Goal: Communication & Community: Answer question/provide support

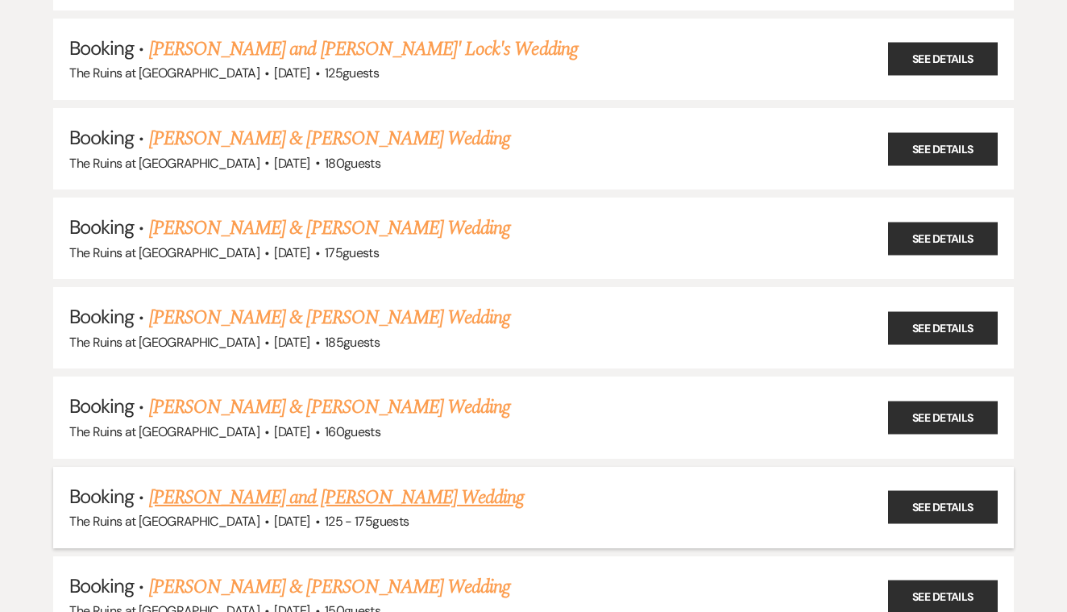
scroll to position [717, 0]
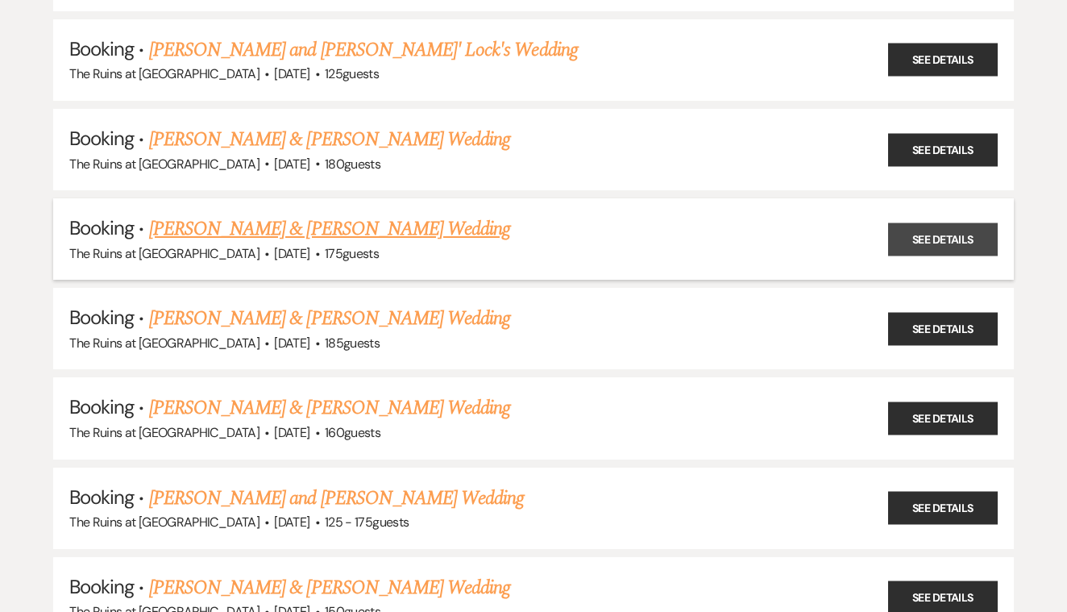
click at [919, 229] on link "See Details" at bounding box center [943, 238] width 110 height 33
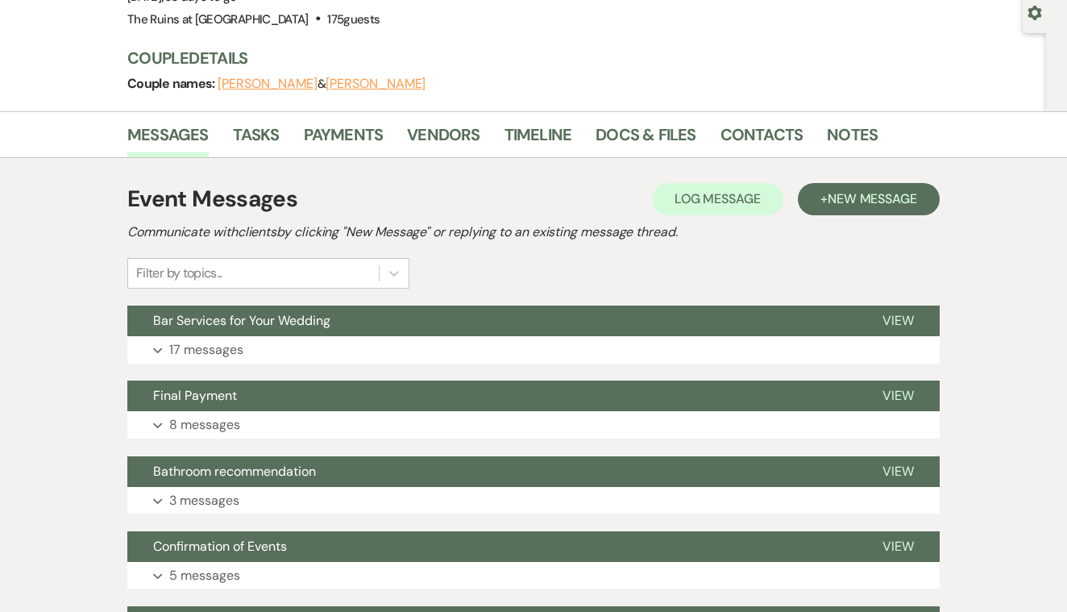
scroll to position [152, 0]
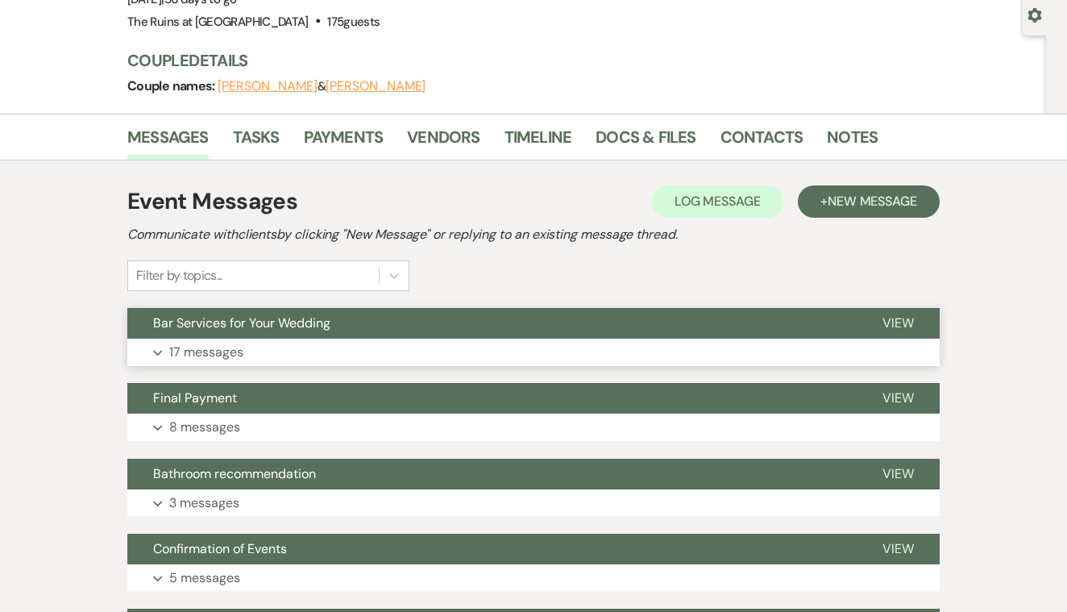
click at [899, 322] on span "View" at bounding box center [898, 322] width 31 height 17
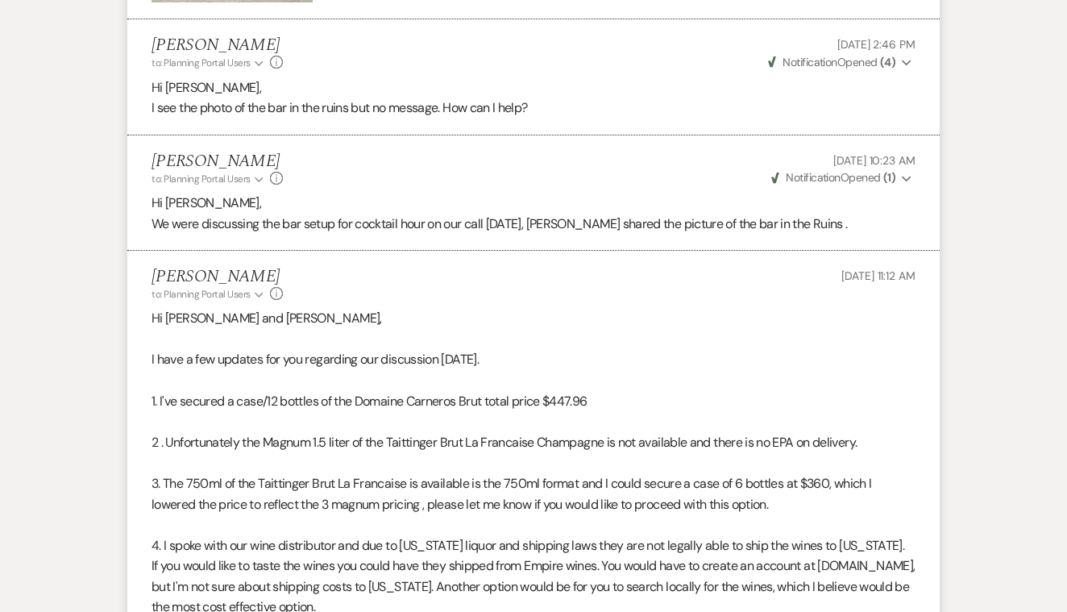
scroll to position [0, 0]
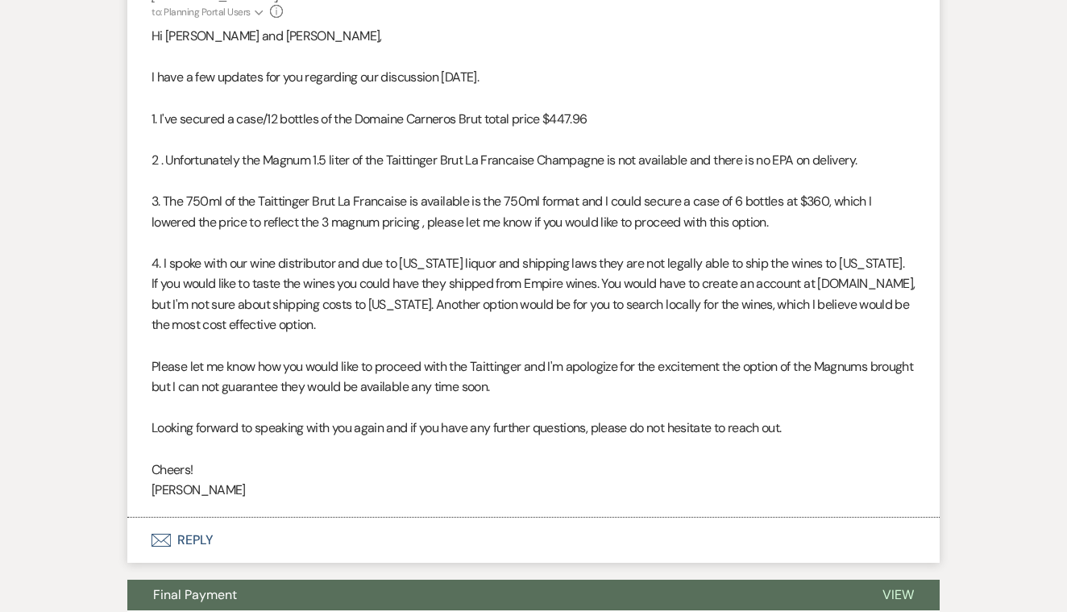
click at [188, 517] on button "Envelope Reply" at bounding box center [533, 539] width 812 height 45
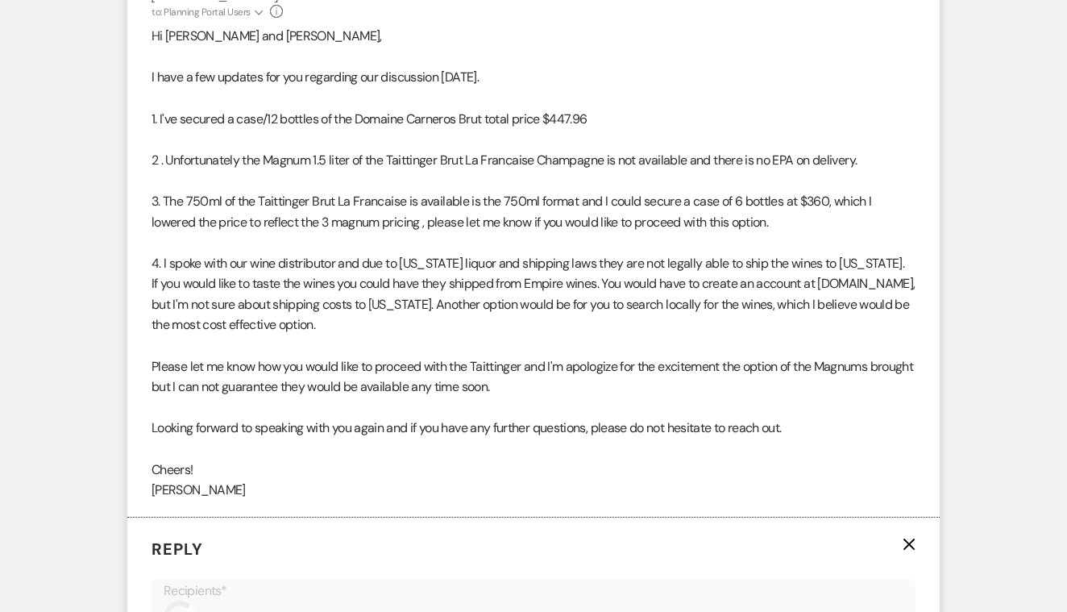
scroll to position [4834, 0]
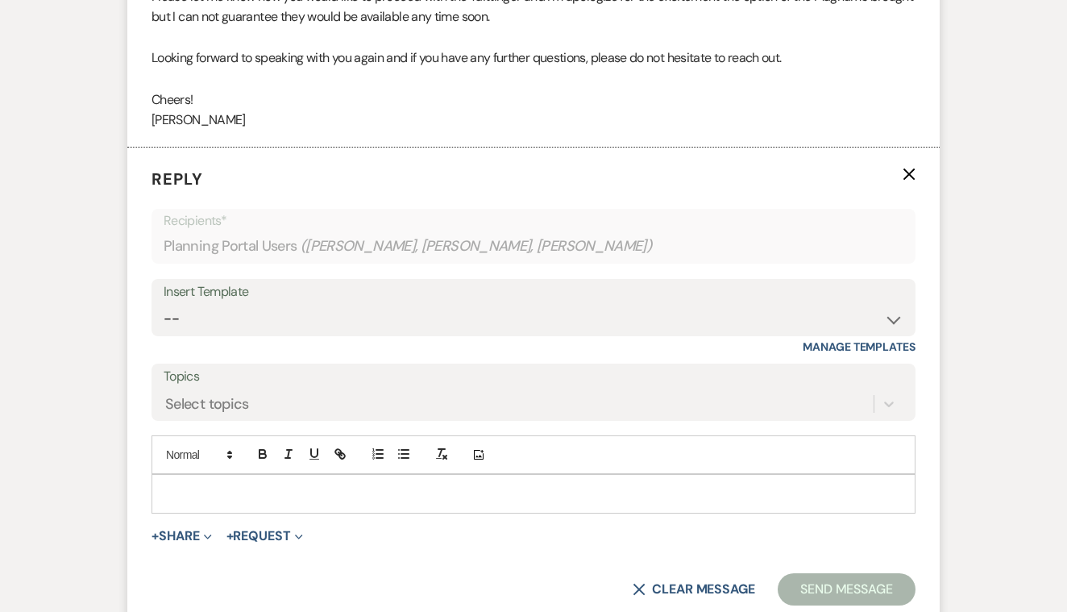
click at [207, 484] on p at bounding box center [533, 493] width 738 height 18
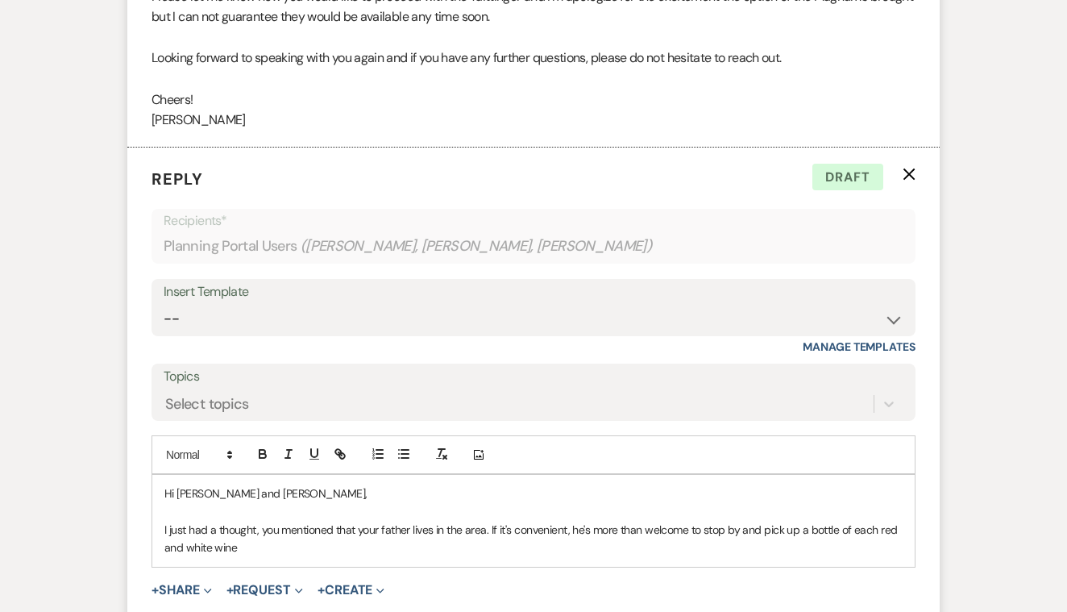
click at [878, 521] on p "I just had a thought, you mentioned that your father lives in the area. If it's…" at bounding box center [533, 539] width 738 height 36
drag, startPoint x: 883, startPoint y: 455, endPoint x: 878, endPoint y: 447, distance: 9.4
click at [878, 521] on p "I just had a thought, you mentioned that your father lives in the area. If it's…" at bounding box center [533, 539] width 738 height 36
click at [276, 521] on p "I just had a thought, you mentioned that your father lives in the area. If it's…" at bounding box center [533, 539] width 738 height 36
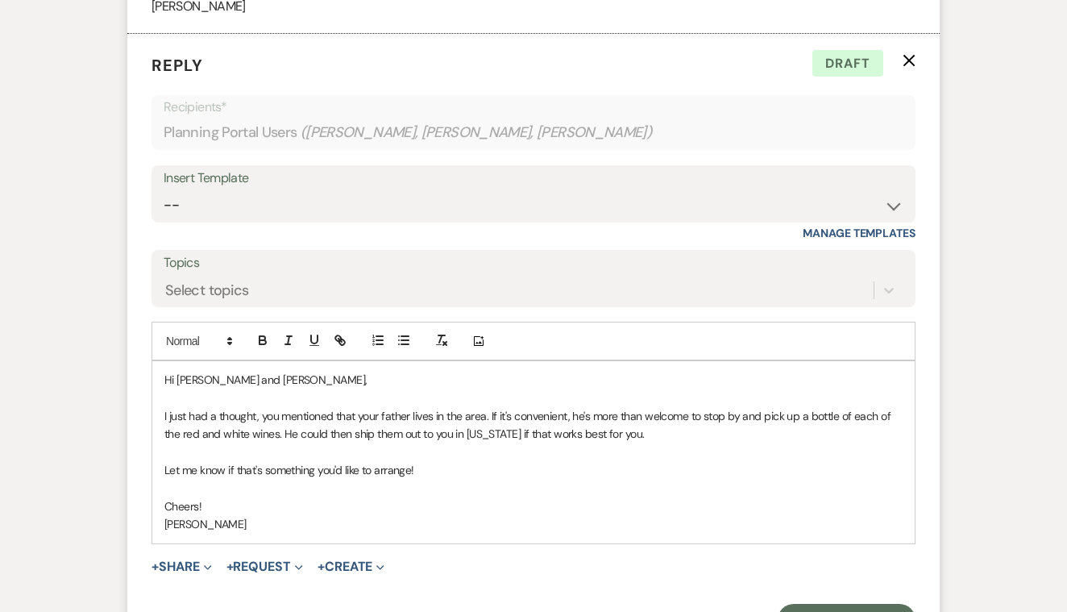
scroll to position [4977, 0]
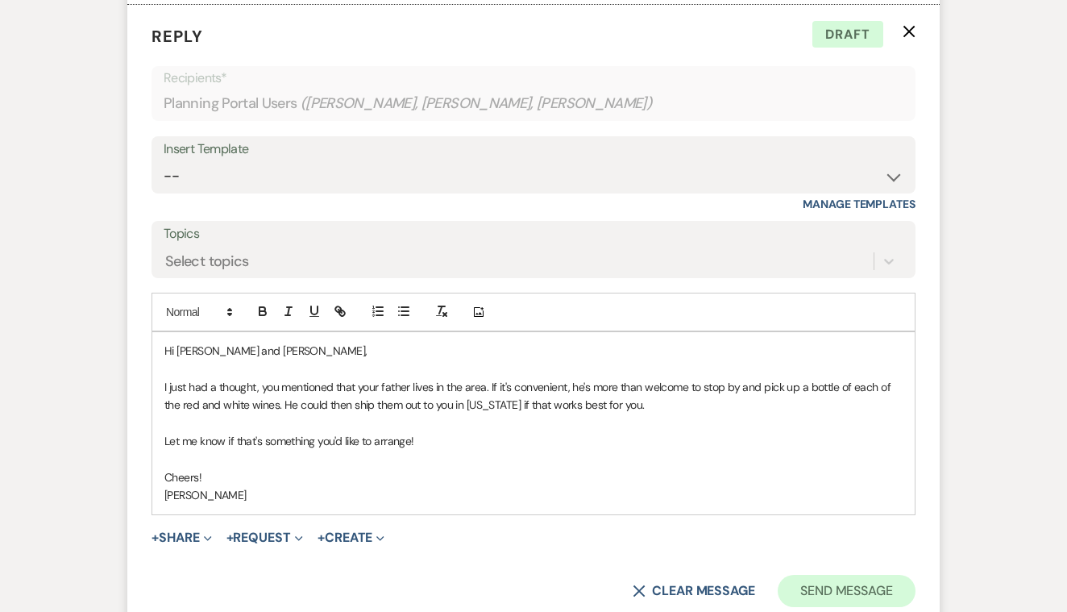
click at [808, 575] on button "Send Message" at bounding box center [847, 591] width 138 height 32
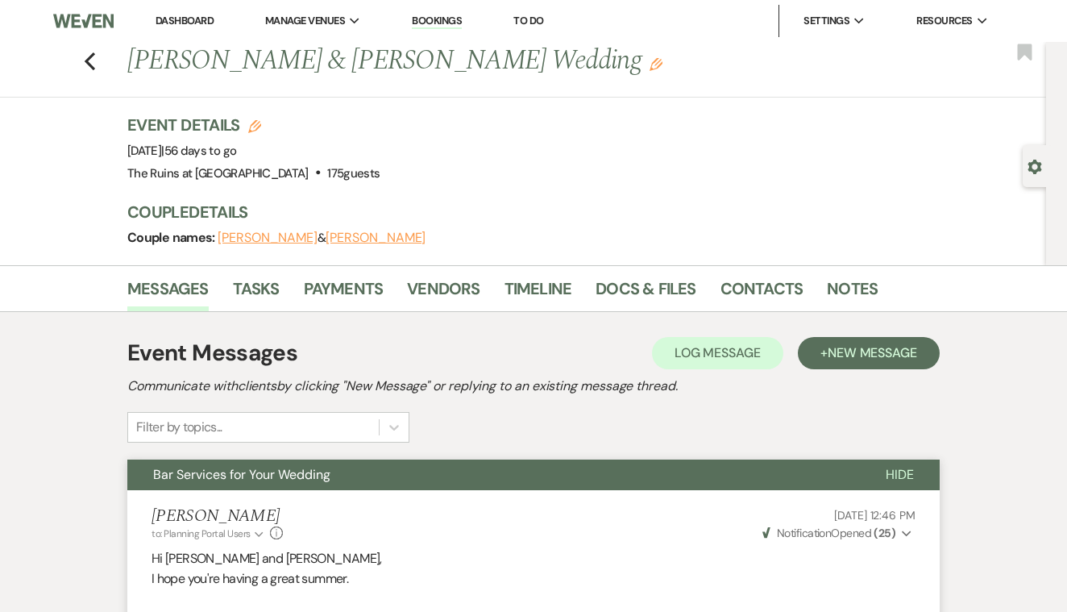
scroll to position [0, 0]
click at [93, 62] on icon "Previous" at bounding box center [90, 61] width 12 height 19
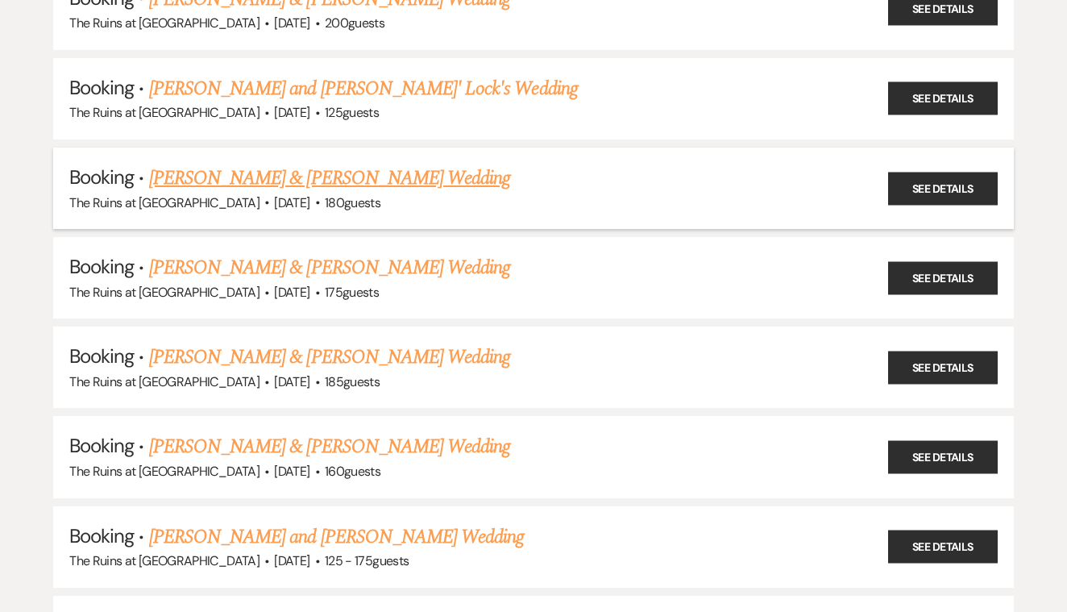
scroll to position [671, 0]
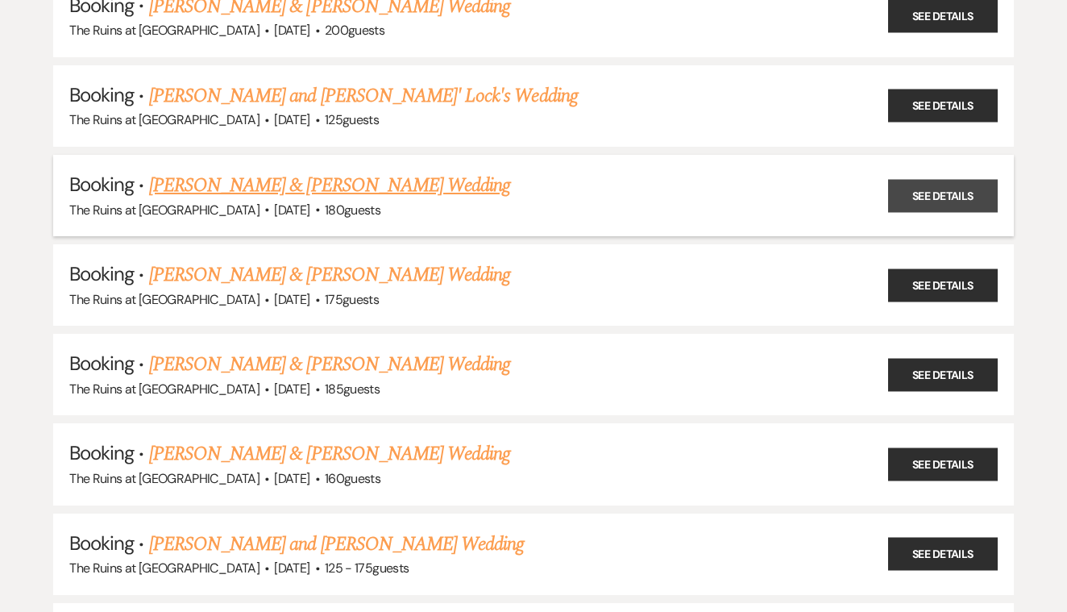
click at [916, 184] on link "See Details" at bounding box center [943, 195] width 110 height 33
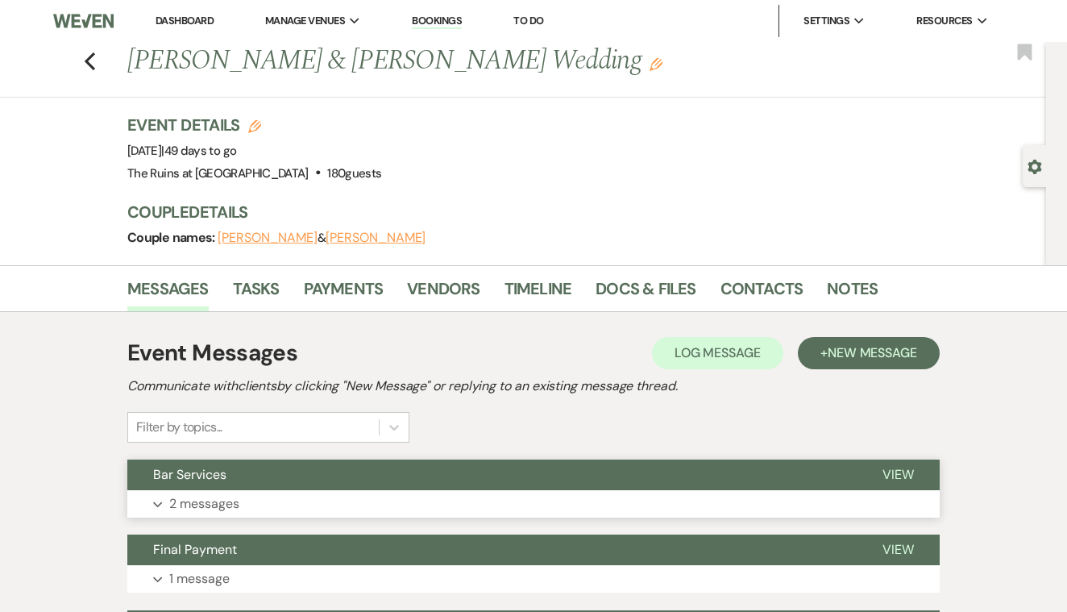
click at [895, 472] on span "View" at bounding box center [898, 474] width 31 height 17
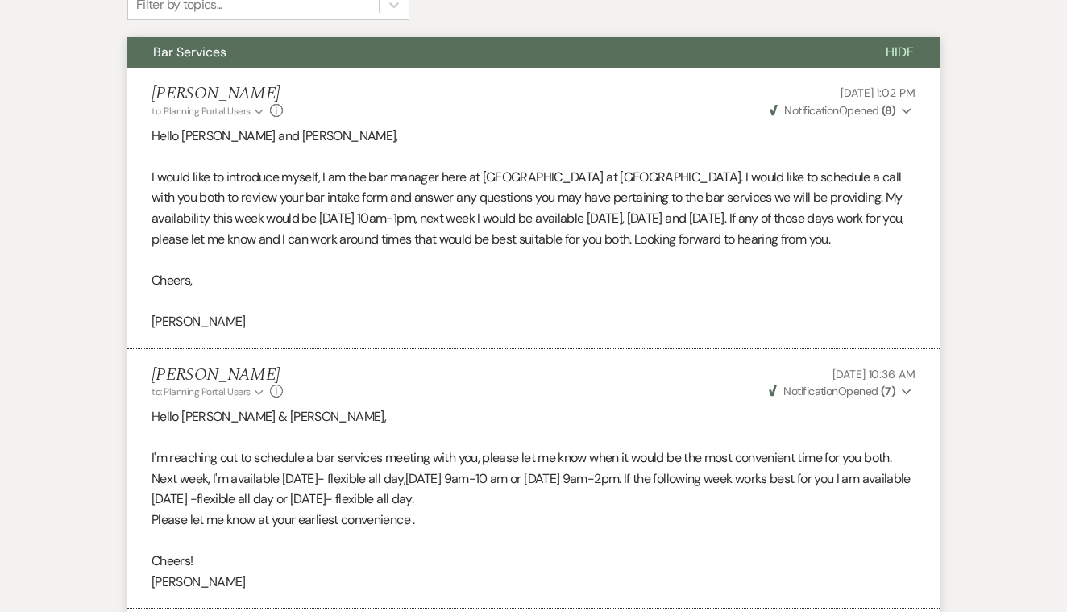
scroll to position [422, 0]
click at [844, 384] on span "Weven Check Notification Opened ( 7 )" at bounding box center [832, 391] width 127 height 15
click at [667, 376] on div "[PERSON_NAME] to: Planning Portal Users Expand Info [DATE] 10:36 AM Weven Check…" at bounding box center [534, 382] width 764 height 35
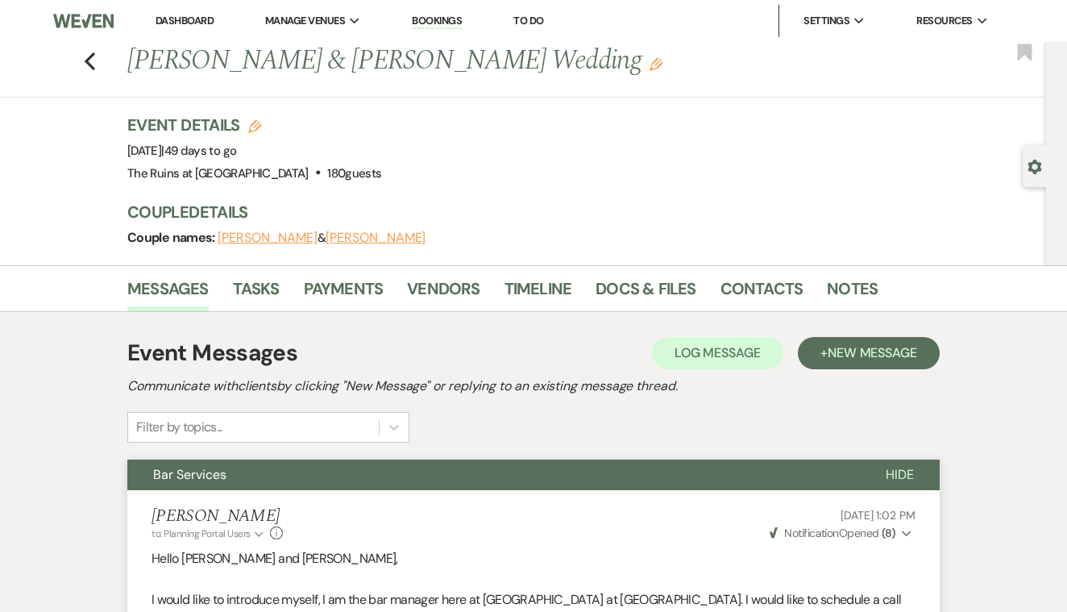
scroll to position [0, 0]
click at [453, 285] on link "Vendors" at bounding box center [443, 293] width 73 height 35
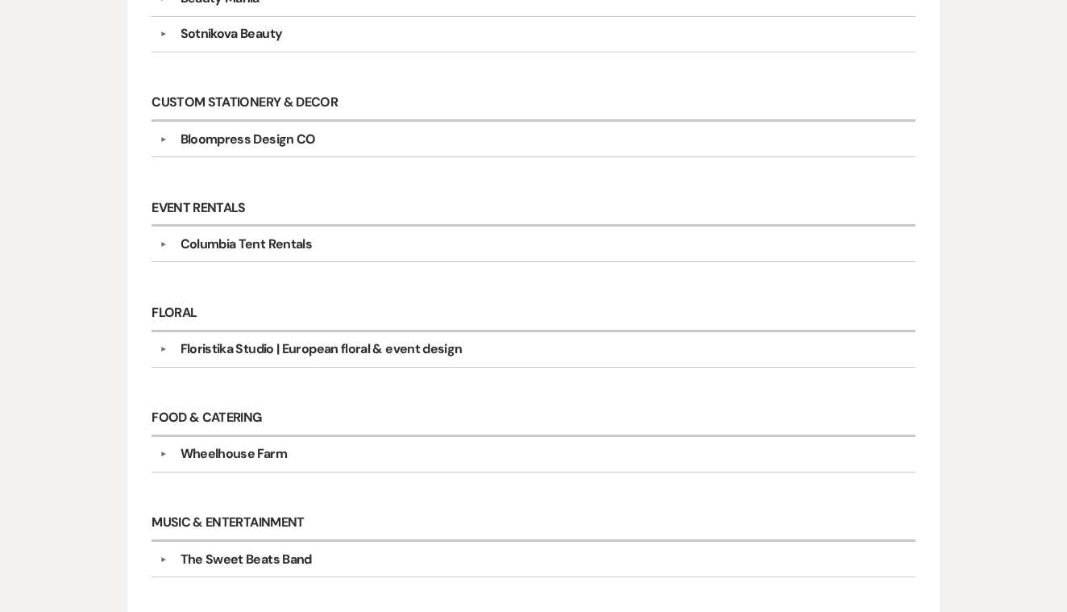
scroll to position [610, 0]
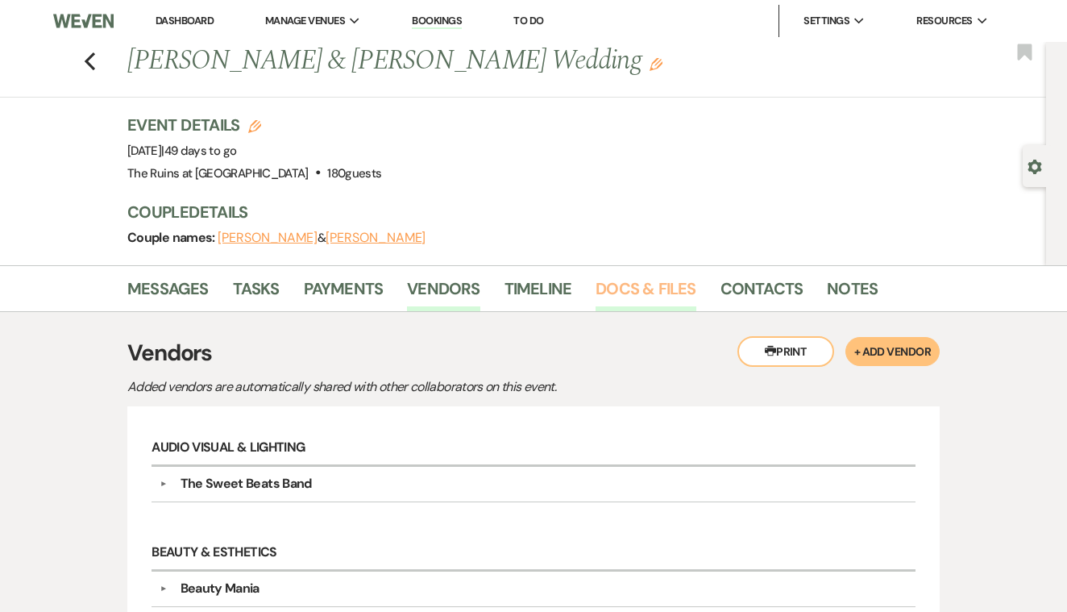
click at [667, 291] on link "Docs & Files" at bounding box center [646, 293] width 100 height 35
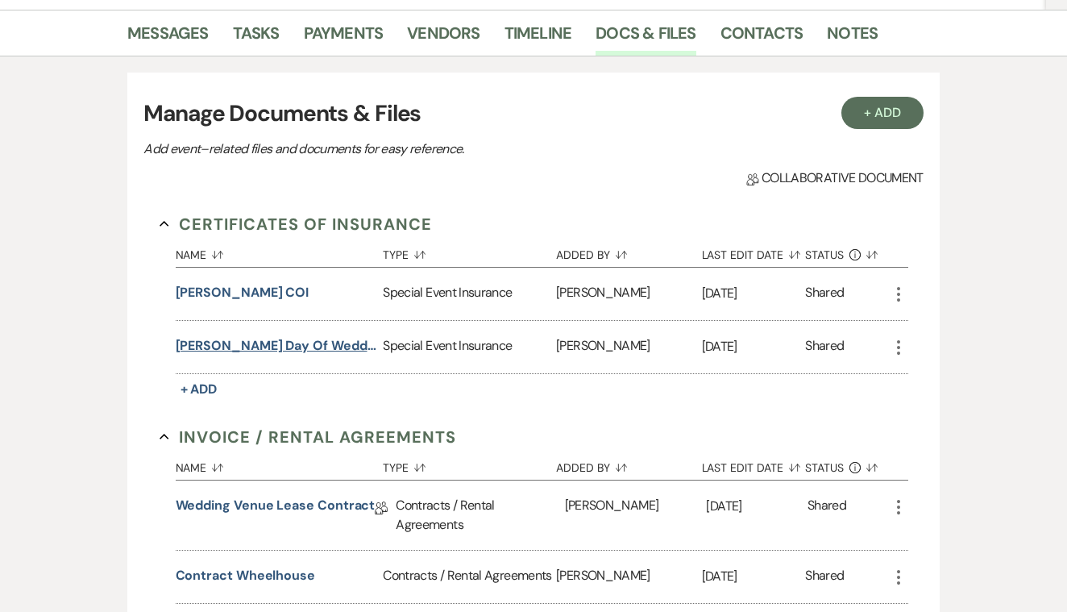
click at [338, 343] on button "[PERSON_NAME] day of wedding insurance" at bounding box center [277, 345] width 202 height 19
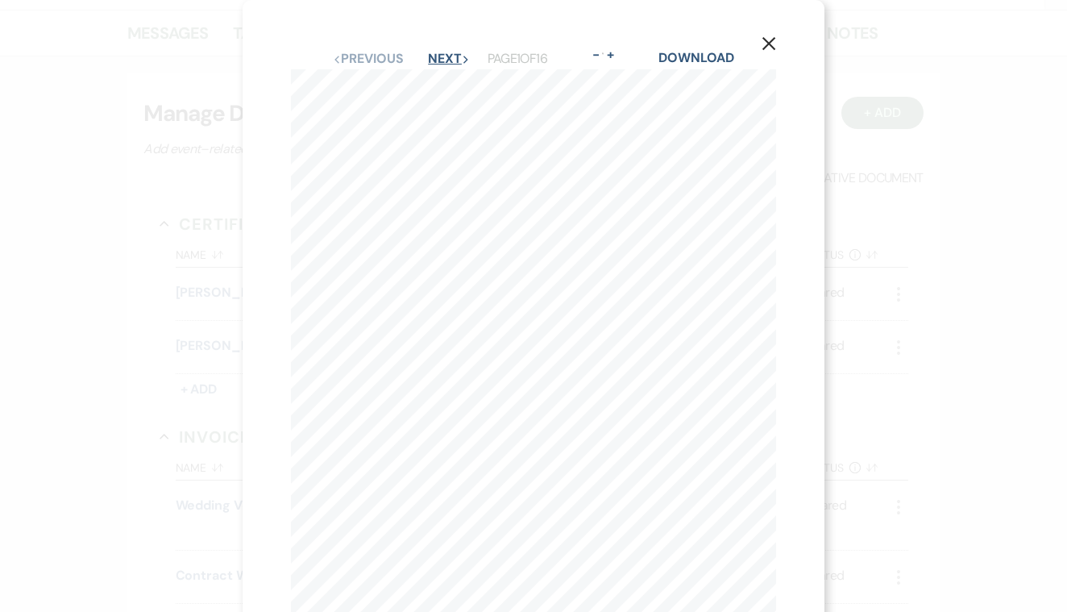
click at [436, 53] on button "Next Next" at bounding box center [449, 58] width 42 height 13
click at [771, 45] on use "button" at bounding box center [769, 43] width 13 height 13
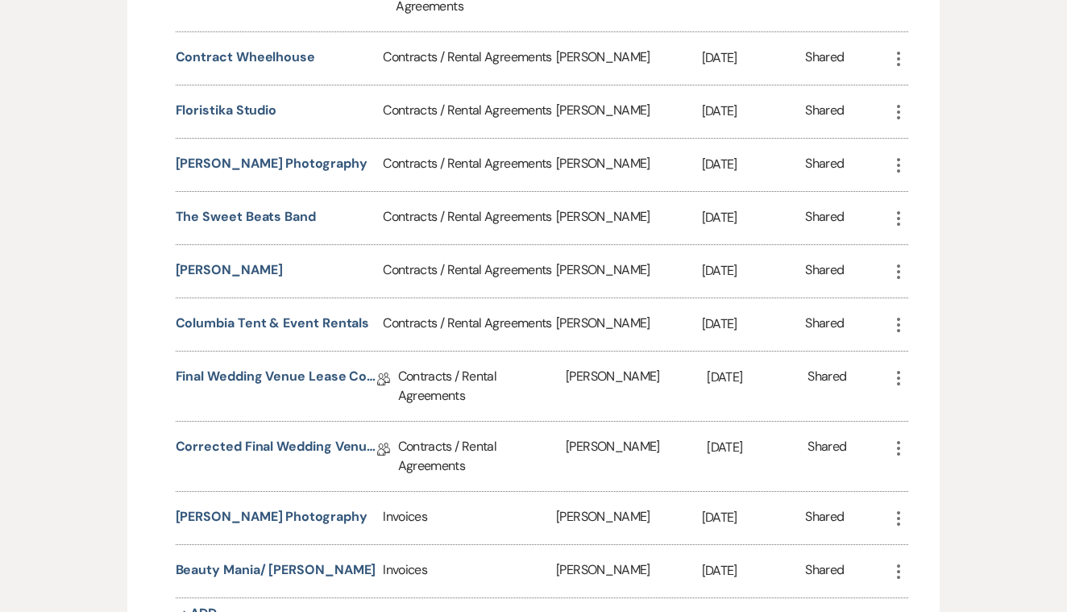
scroll to position [776, 0]
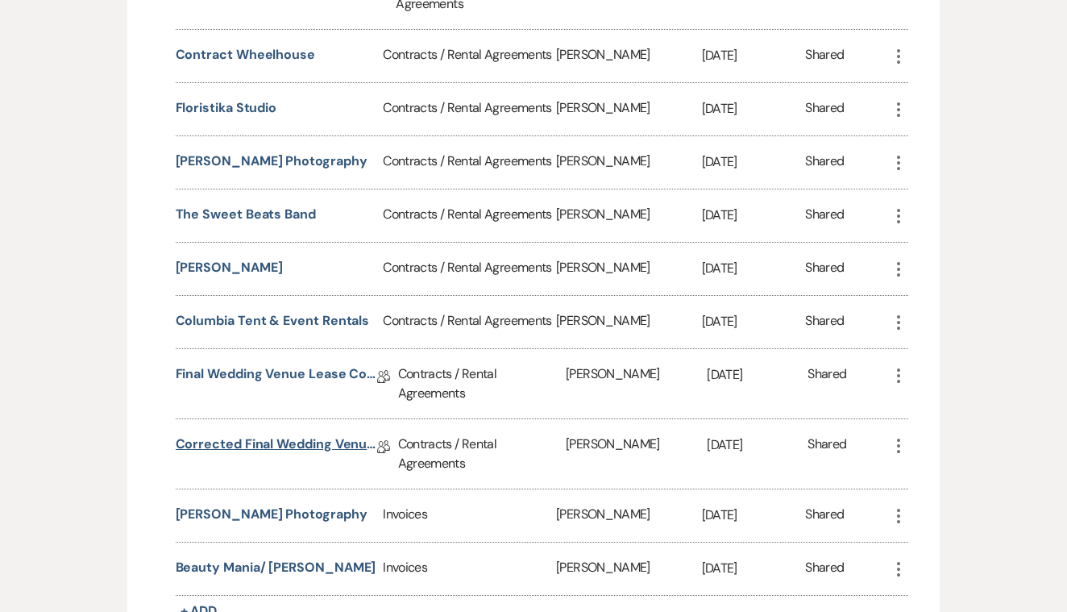
click at [319, 442] on link "Corrected Final Wedding Venue Lease Contract" at bounding box center [277, 446] width 202 height 25
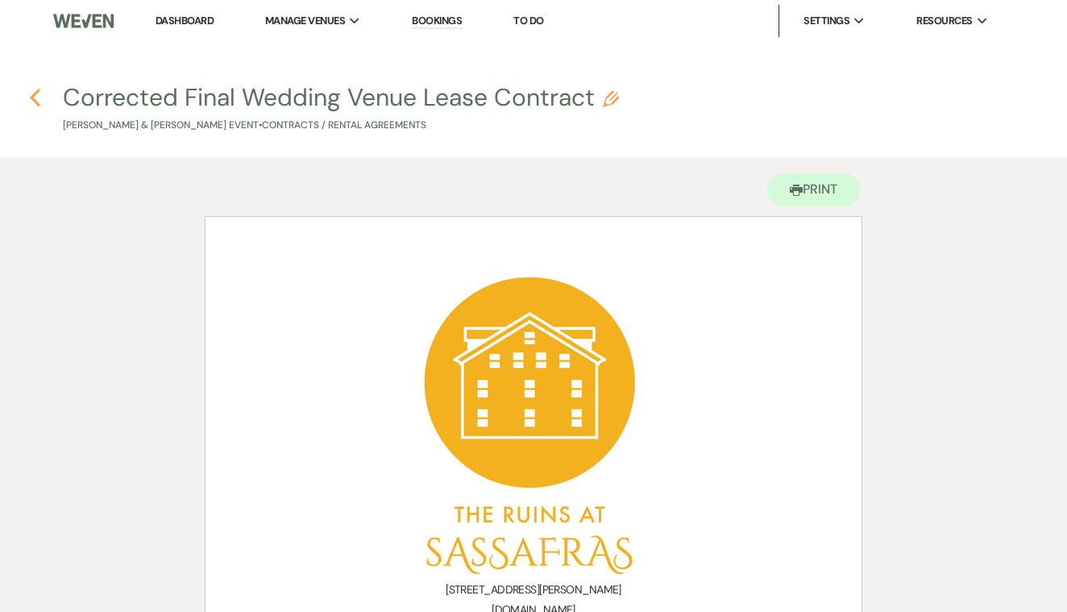
click at [35, 89] on icon "Previous" at bounding box center [35, 97] width 12 height 19
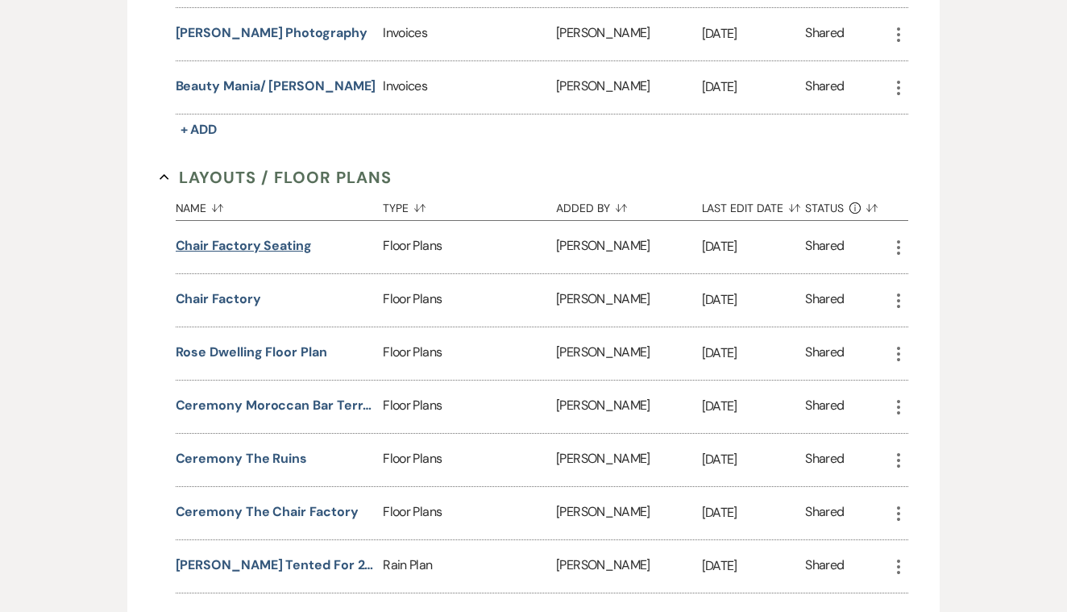
scroll to position [1260, 0]
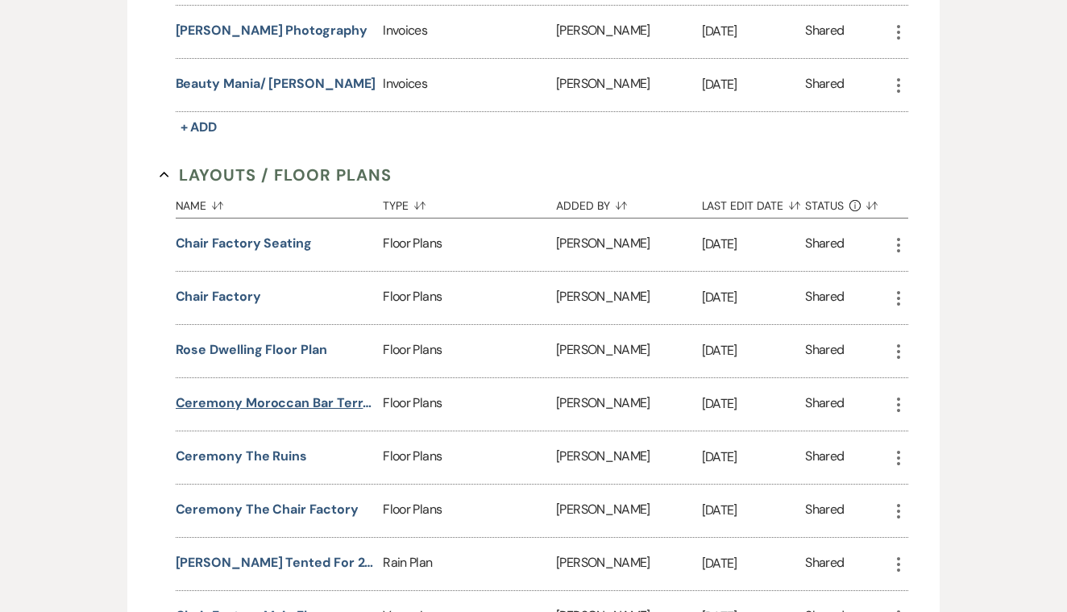
click at [285, 398] on button "Ceremony Moroccan Bar Terrace" at bounding box center [277, 402] width 202 height 19
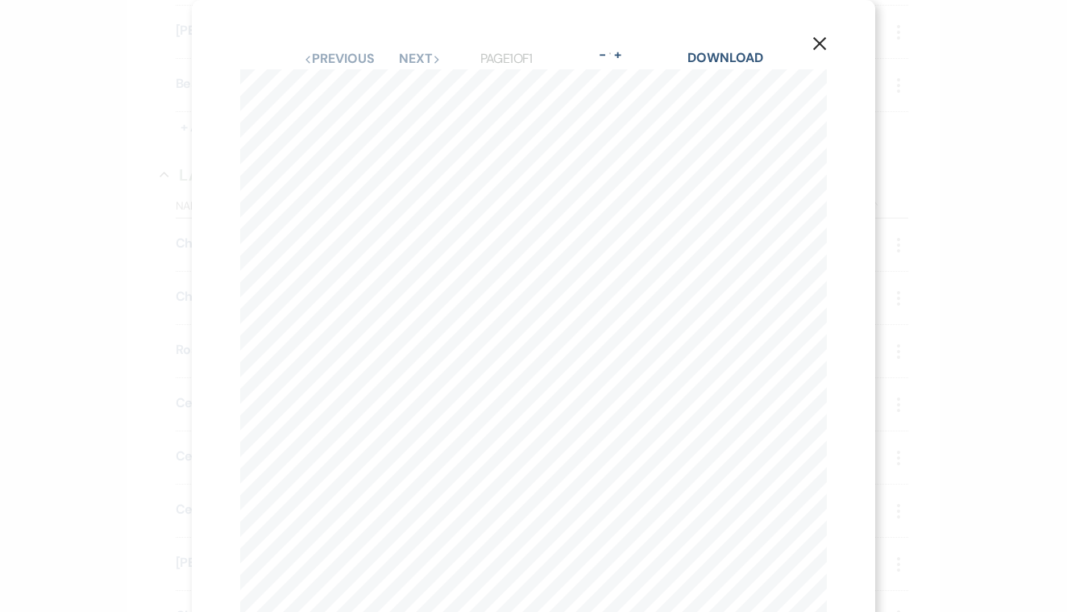
click at [821, 44] on use "button" at bounding box center [819, 43] width 13 height 13
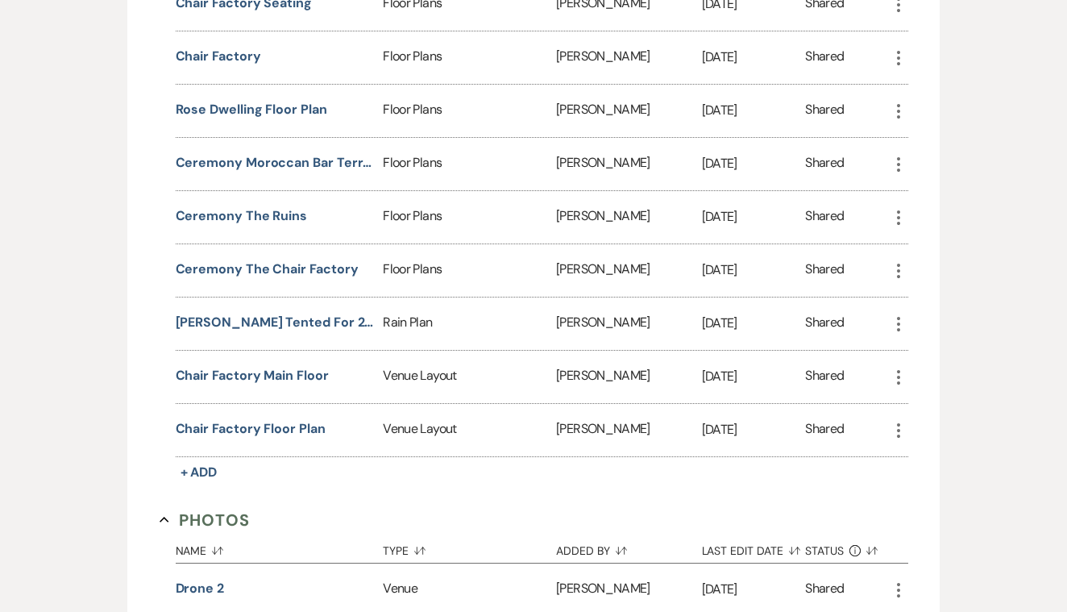
scroll to position [1502, 0]
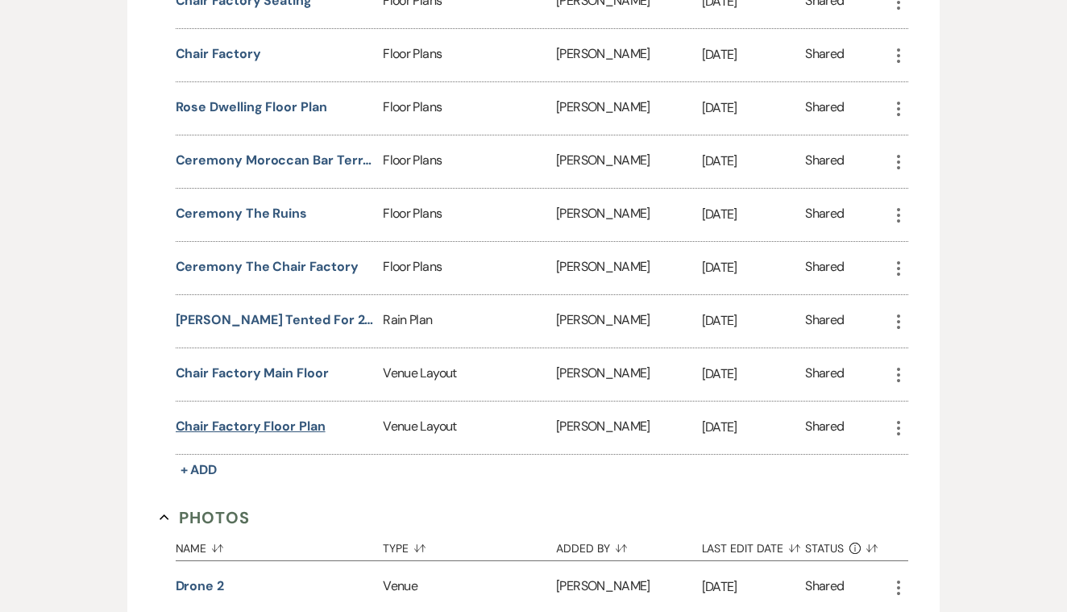
click at [305, 424] on button "chair factory floor plan" at bounding box center [251, 426] width 150 height 19
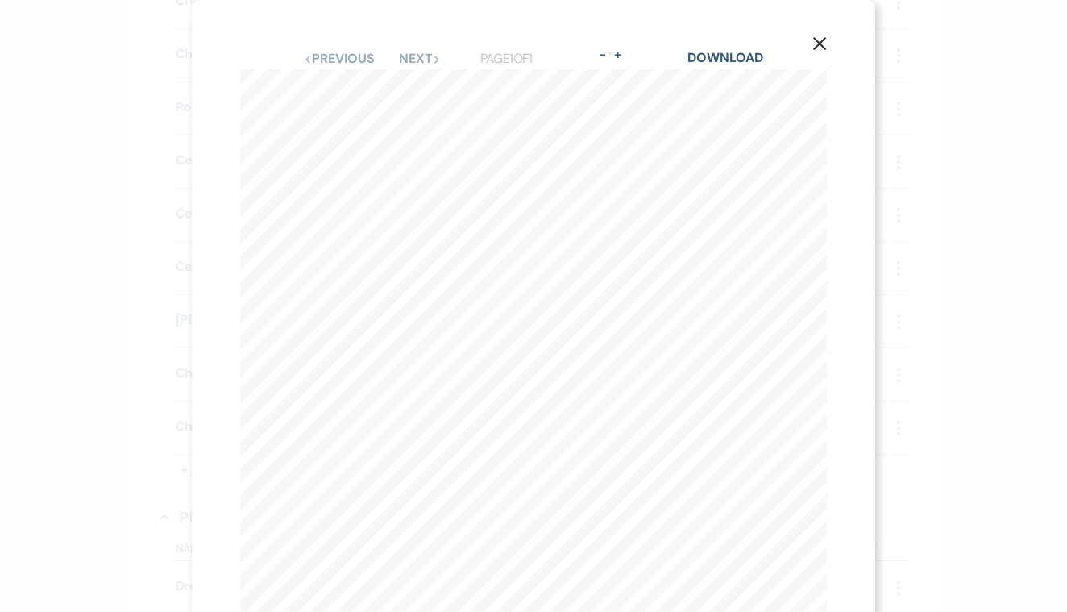
click at [821, 44] on use "button" at bounding box center [819, 43] width 13 height 13
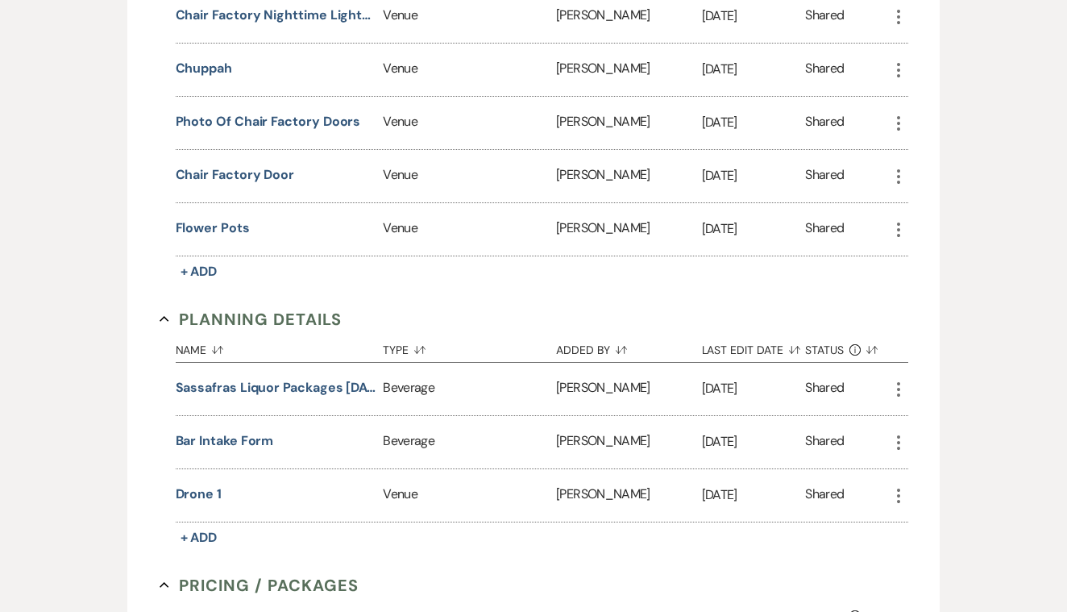
scroll to position [2615, 0]
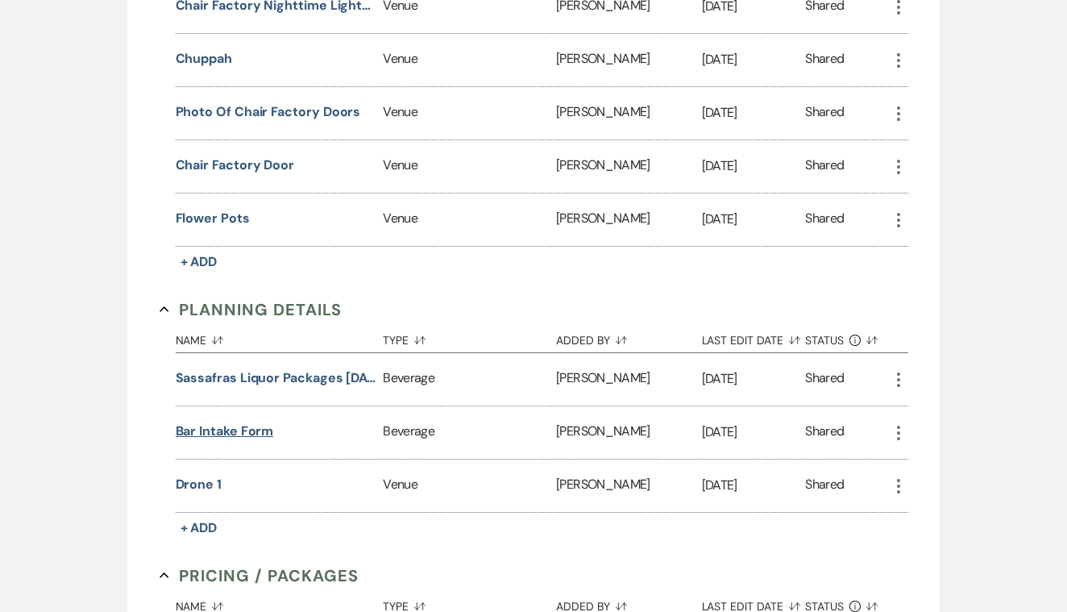
click at [258, 427] on button "Bar Intake Form" at bounding box center [225, 431] width 98 height 19
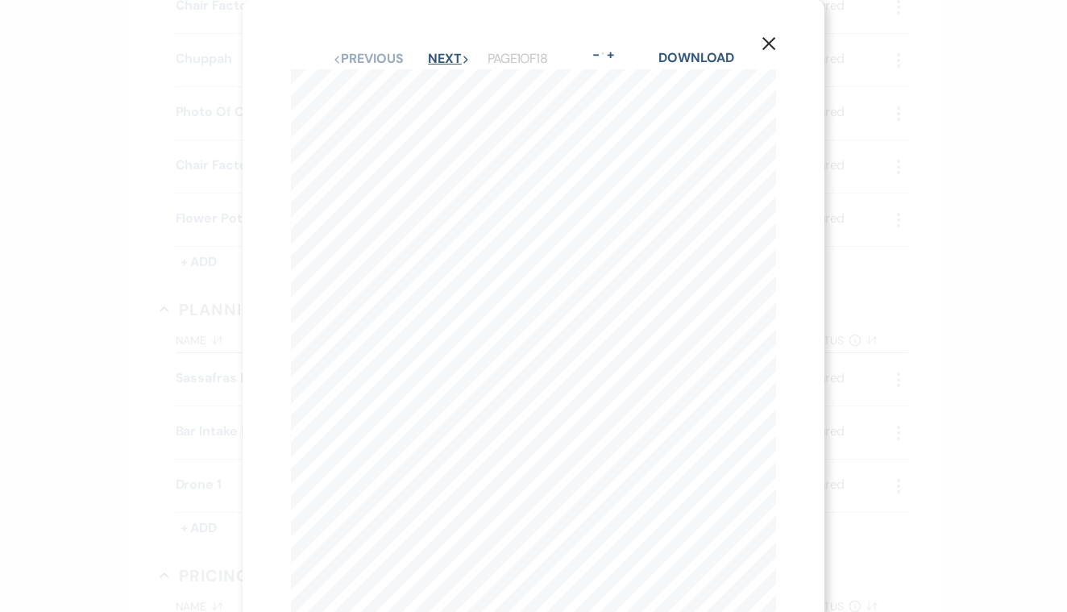
click at [435, 56] on button "Next Next" at bounding box center [449, 58] width 42 height 13
click at [436, 56] on button "Next Next" at bounding box center [448, 58] width 42 height 13
click at [438, 56] on button "Next Next" at bounding box center [448, 58] width 42 height 13
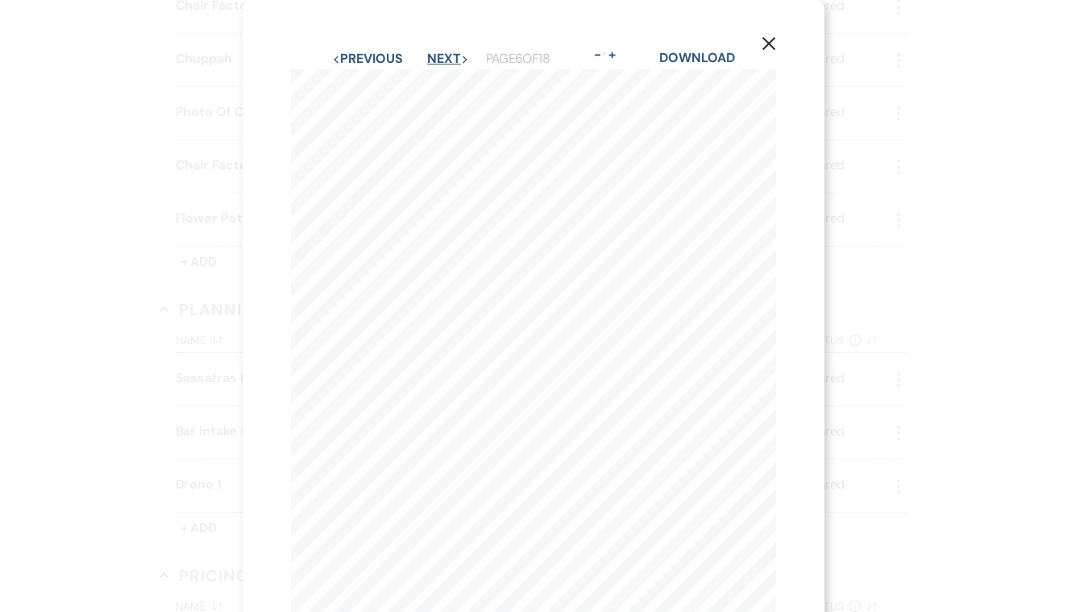
click at [439, 56] on button "Next Next" at bounding box center [448, 58] width 42 height 13
click at [439, 54] on button "Next Next" at bounding box center [448, 58] width 42 height 13
click at [767, 41] on use "button" at bounding box center [769, 43] width 13 height 13
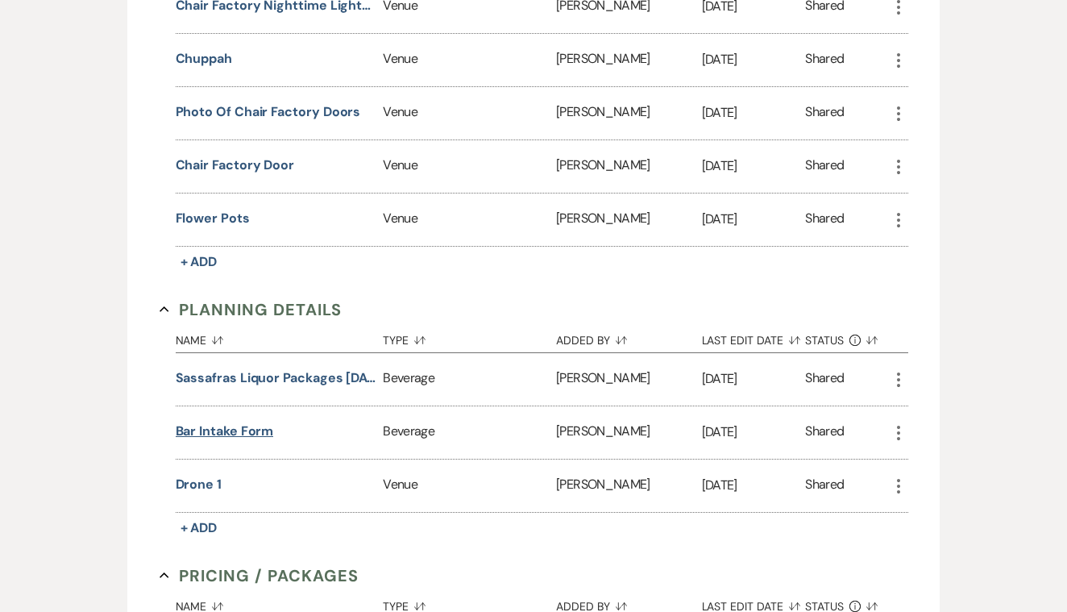
click at [260, 427] on button "Bar Intake Form" at bounding box center [225, 431] width 98 height 19
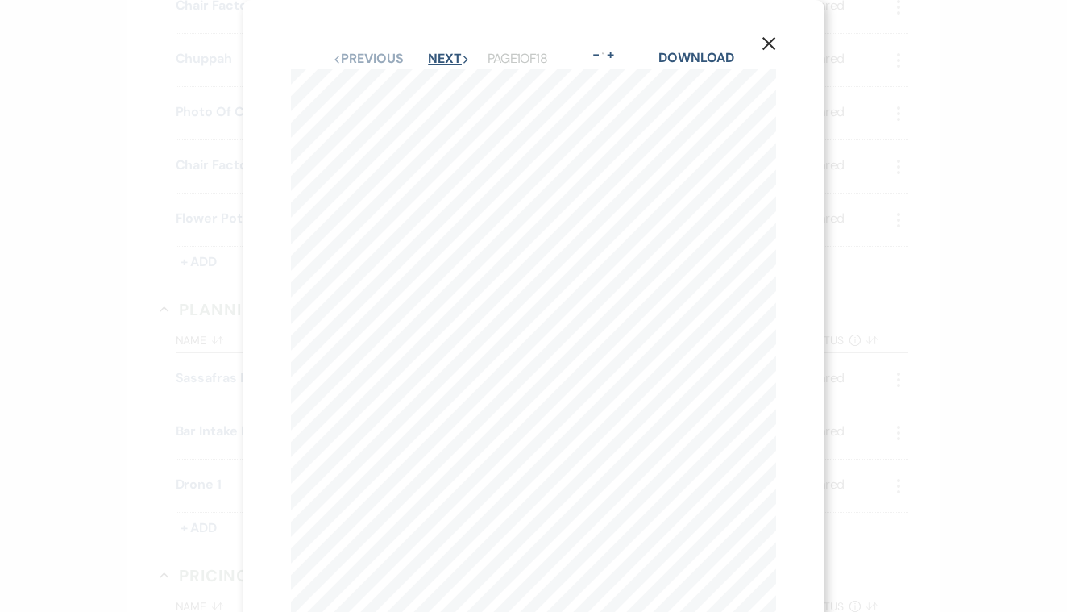
click at [434, 56] on button "Next Next" at bounding box center [449, 58] width 42 height 13
click at [434, 56] on button "Next Next" at bounding box center [448, 58] width 42 height 13
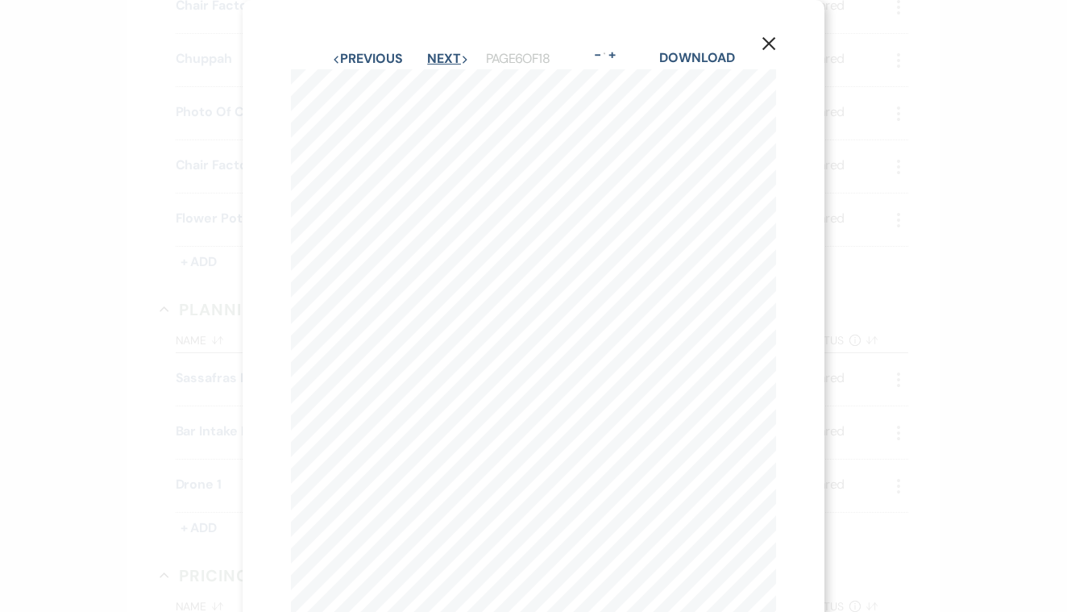
click at [434, 56] on button "Next Next" at bounding box center [448, 58] width 42 height 13
click at [434, 56] on button "Next Next" at bounding box center [447, 58] width 42 height 13
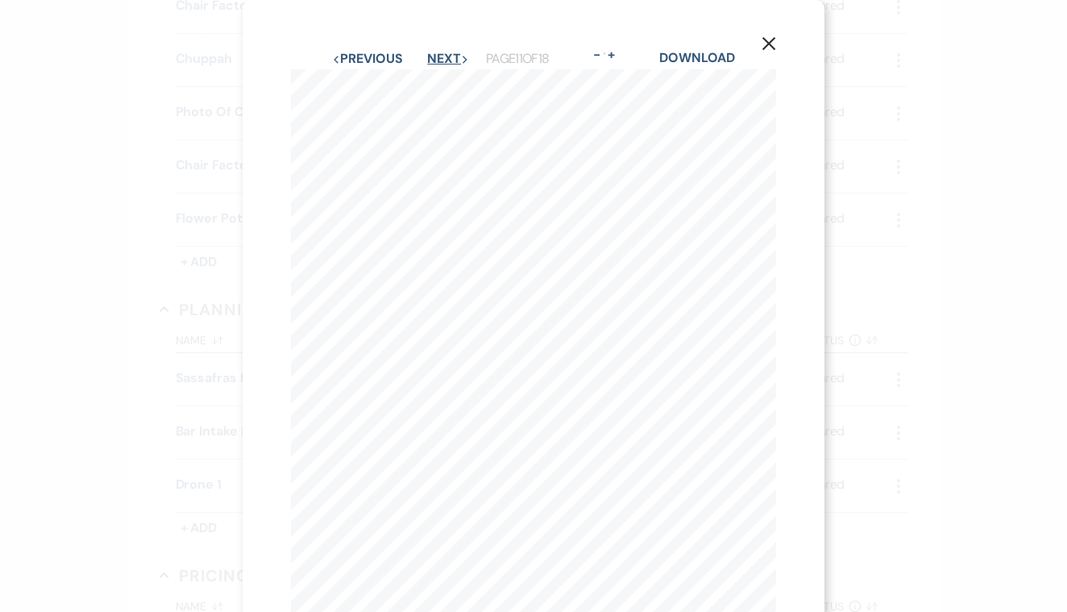
click at [435, 56] on button "Next Next" at bounding box center [448, 58] width 42 height 13
click at [434, 56] on button "Next Next" at bounding box center [447, 58] width 42 height 13
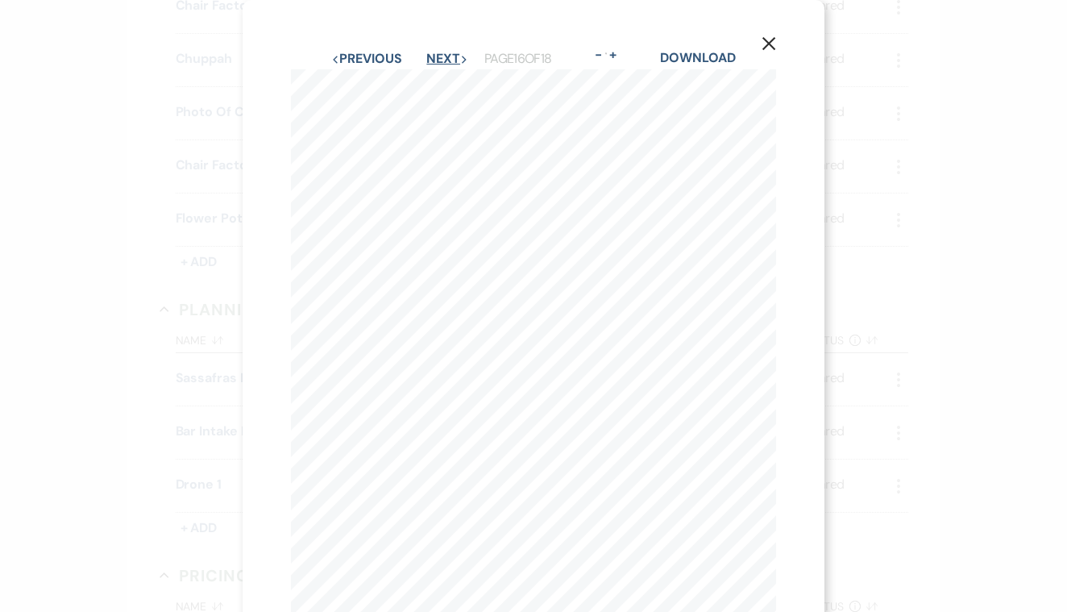
click at [428, 53] on button "Next Next" at bounding box center [447, 58] width 42 height 13
click at [428, 53] on button "Next Next" at bounding box center [448, 58] width 42 height 13
click at [428, 53] on button "Next Next" at bounding box center [447, 58] width 42 height 13
